Goal: Check status

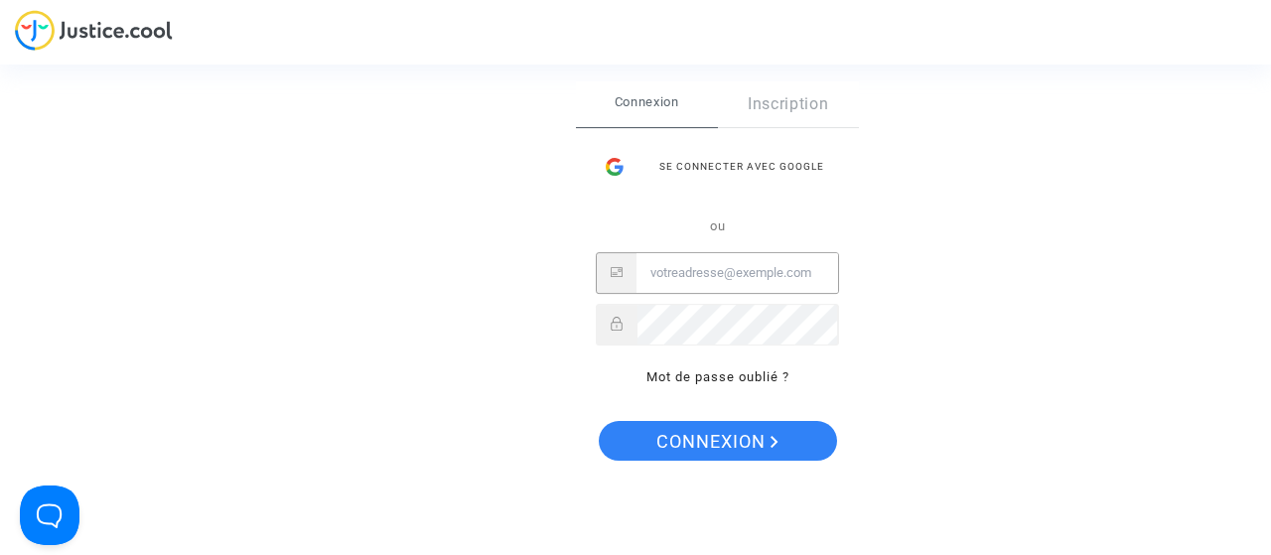
click at [680, 267] on input "Email" at bounding box center [737, 273] width 202 height 40
type input "zidane.rachid@free.fr"
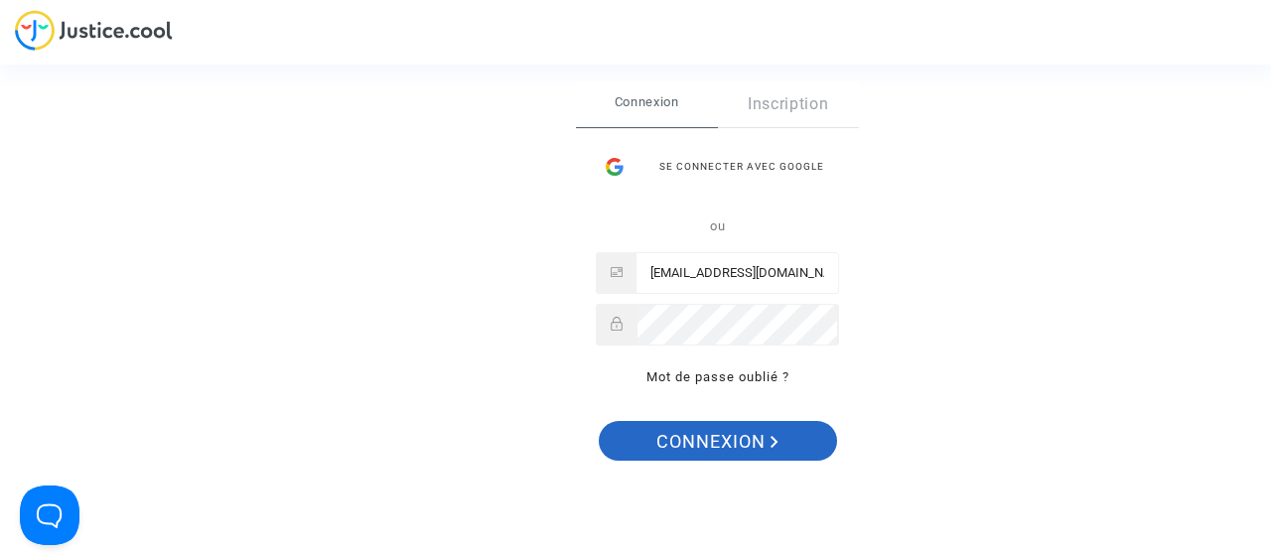
click at [700, 442] on span "Connexion" at bounding box center [717, 442] width 122 height 42
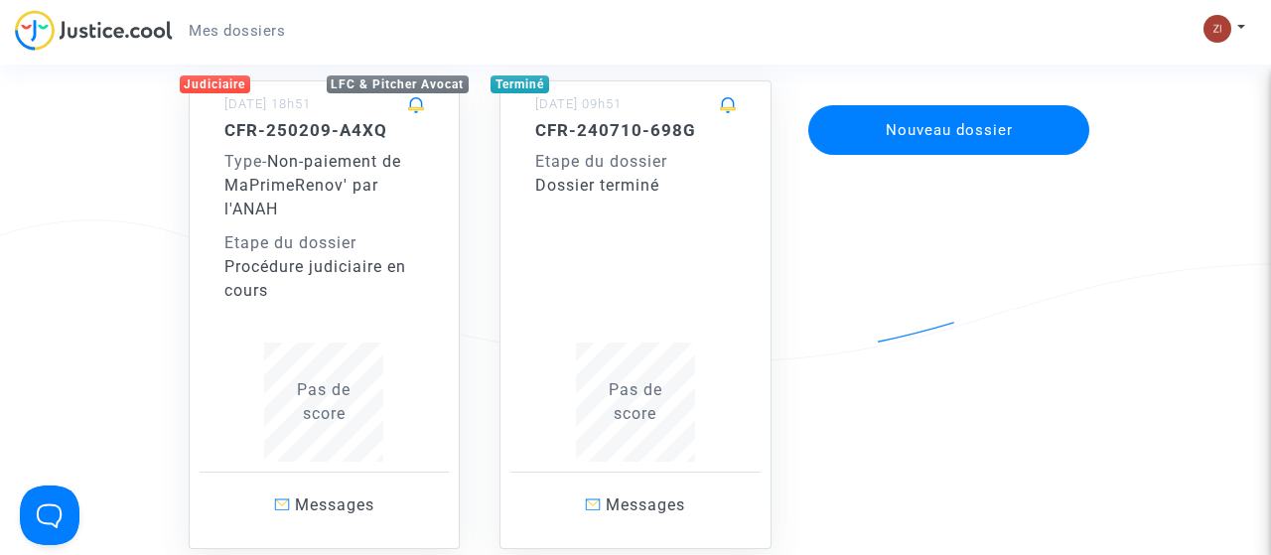
scroll to position [148, 0]
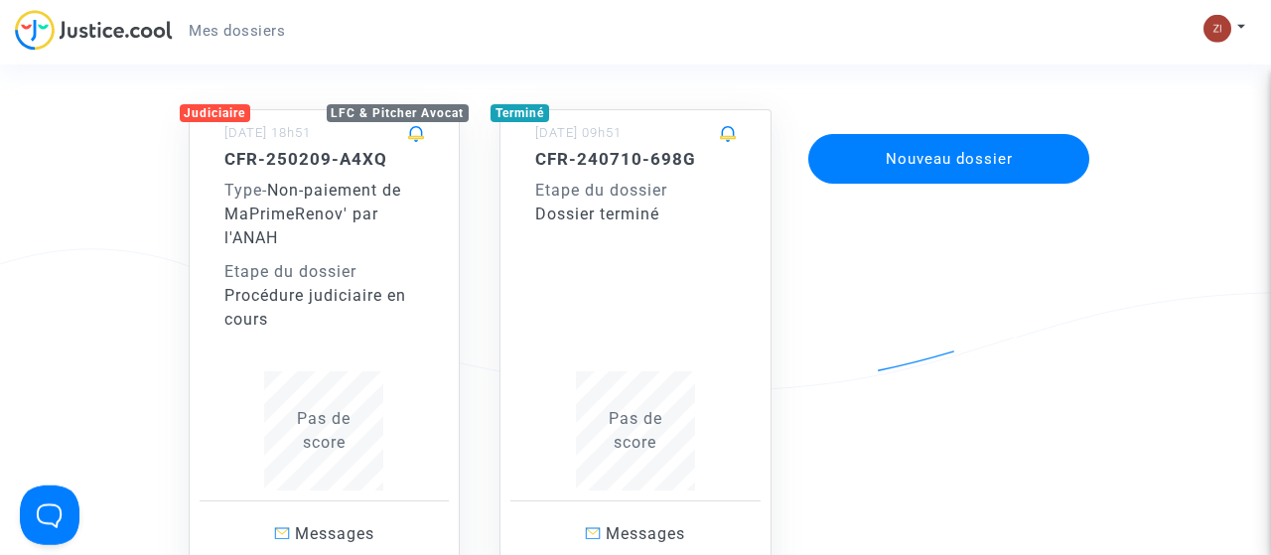
click at [283, 193] on span "Non-paiement de MaPrimeRenov' par l'ANAH" at bounding box center [312, 214] width 177 height 67
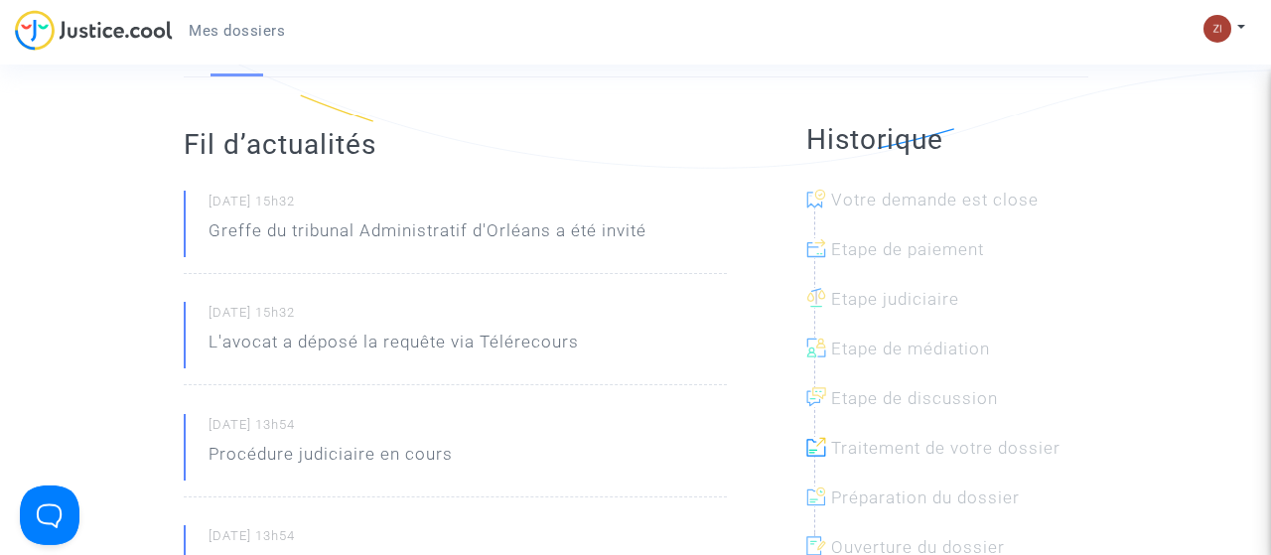
scroll to position [218, 0]
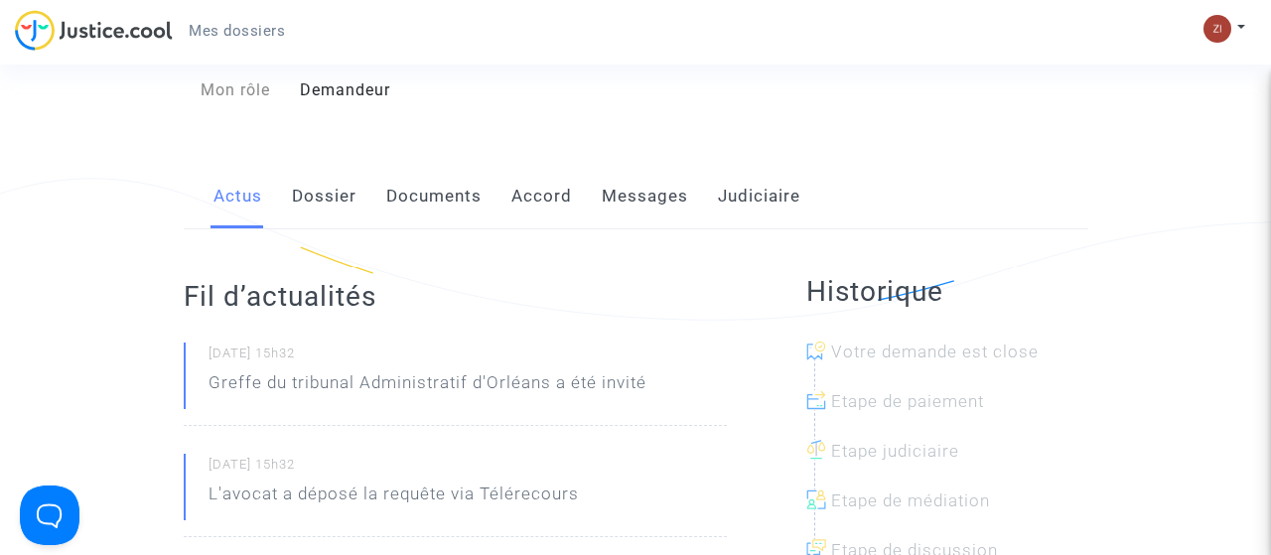
click at [431, 204] on link "Documents" at bounding box center [433, 197] width 95 height 66
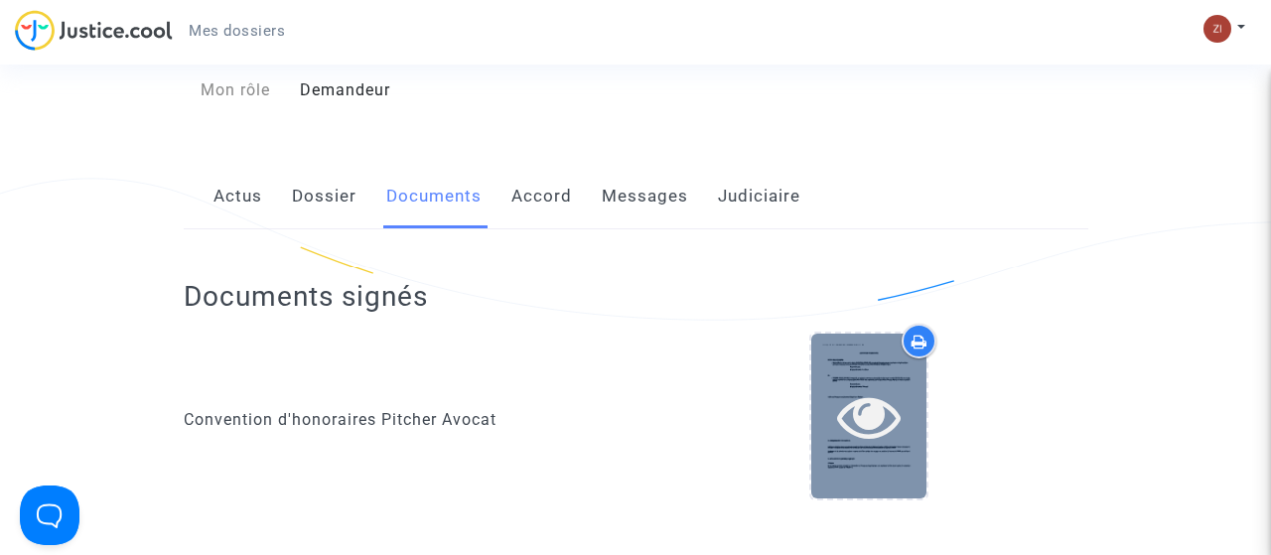
click at [853, 437] on icon at bounding box center [869, 416] width 65 height 64
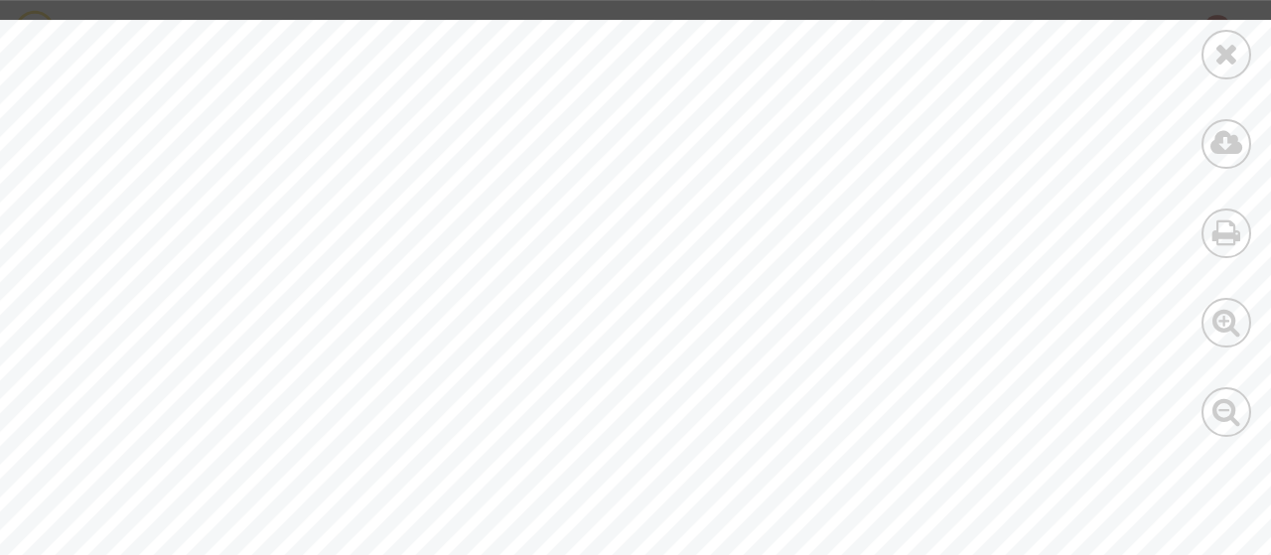
scroll to position [1931, 0]
